Goal: Task Accomplishment & Management: Manage account settings

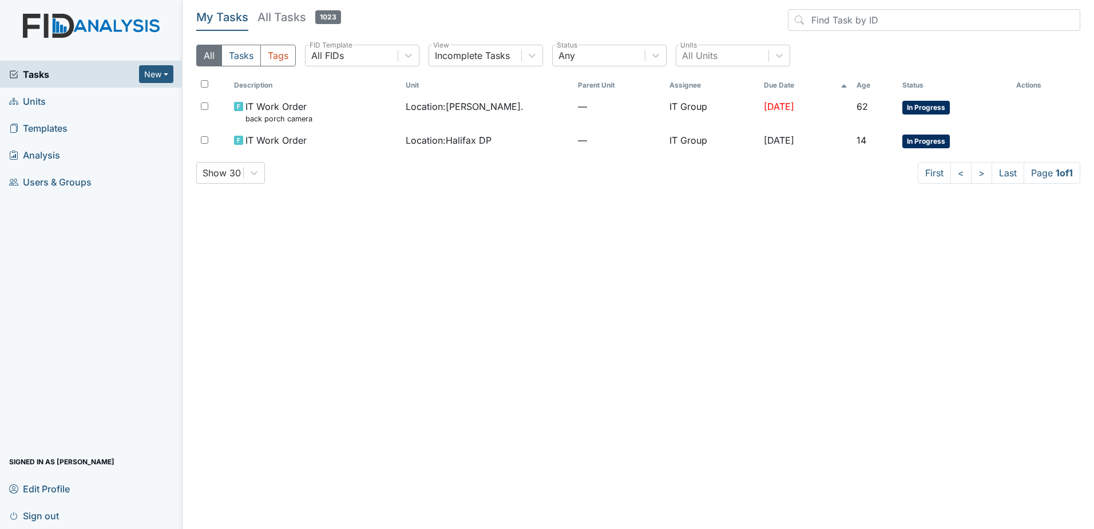
click at [615, 239] on main "My Tasks All Tasks 1023 All Tasks Tags All FIDs FID Template Incomplete Tasks V…" at bounding box center [639, 264] width 912 height 529
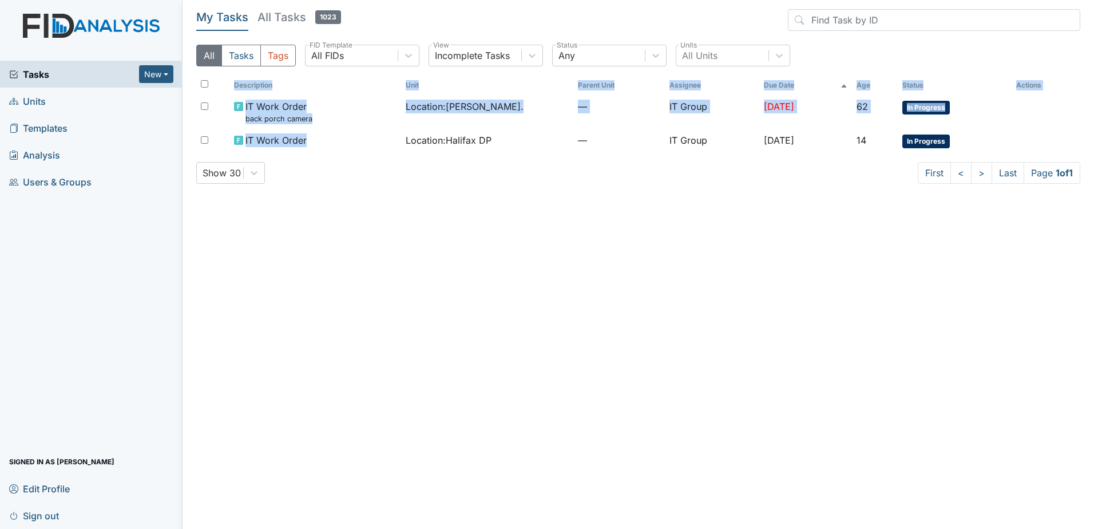
click at [334, 153] on div "Description Unit Parent Unit Assignee Due Date Age Status Actions IT Work Order…" at bounding box center [638, 119] width 884 height 86
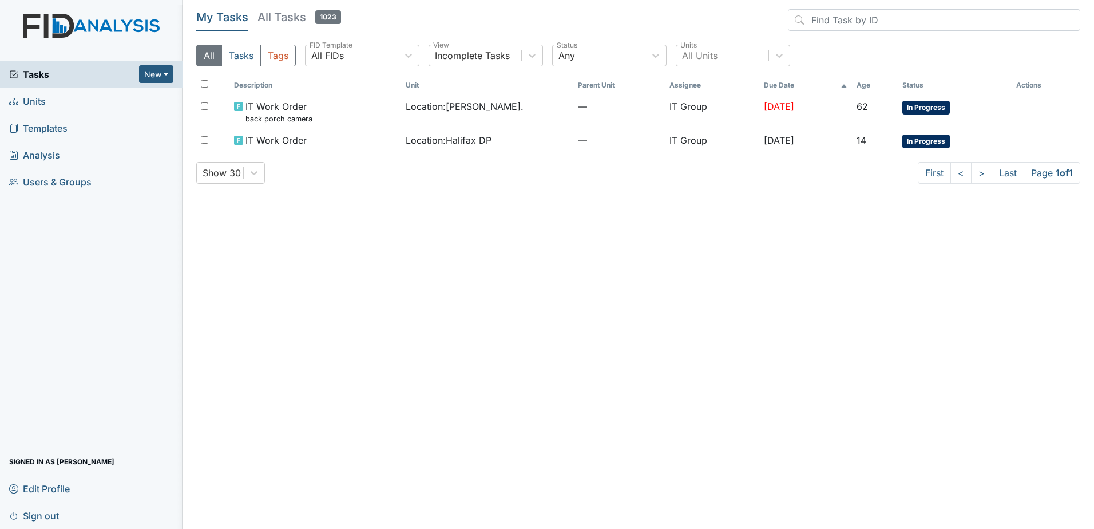
click at [459, 333] on main "My Tasks All Tasks 1023 All Tasks Tags All FIDs FID Template Incomplete Tasks V…" at bounding box center [639, 264] width 912 height 529
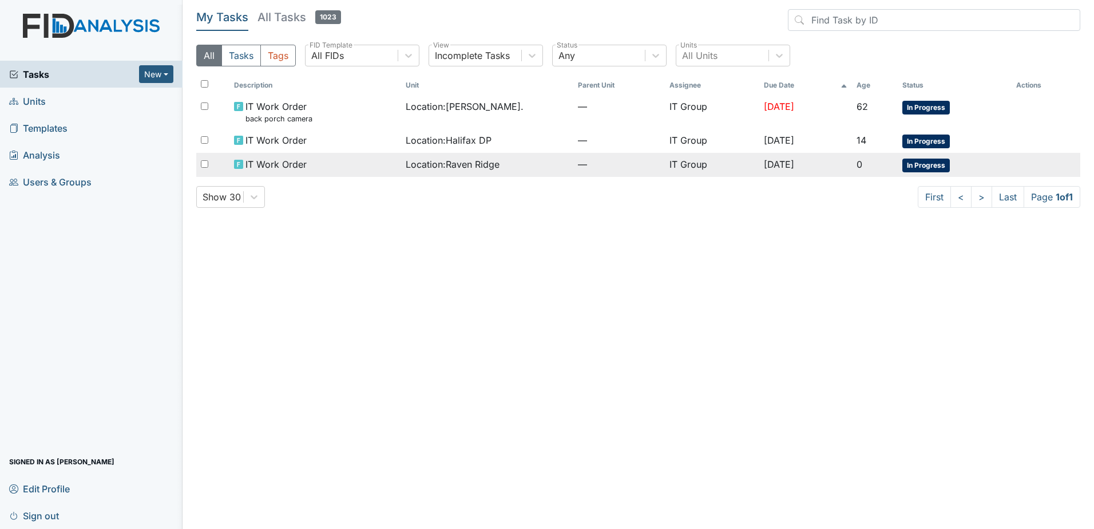
click at [614, 156] on td "—" at bounding box center [620, 165] width 92 height 24
